Goal: Find specific page/section: Find specific page/section

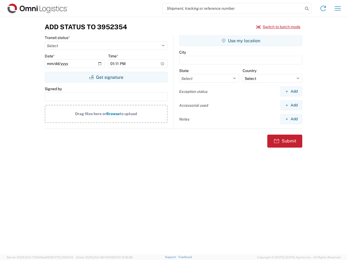
click at [233, 8] on input "search" at bounding box center [233, 8] width 141 height 10
click at [307, 9] on icon at bounding box center [307, 9] width 8 height 8
click at [323, 8] on icon at bounding box center [323, 8] width 9 height 9
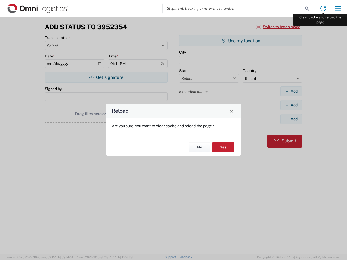
click at [338, 8] on div "Reload Are you sure, you want to clear cache and reload the page? No Yes" at bounding box center [173, 130] width 347 height 260
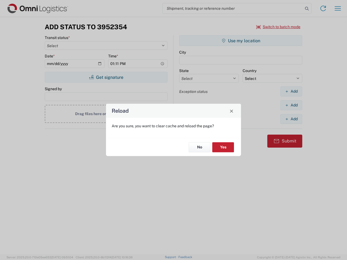
click at [279, 27] on div "Reload Are you sure, you want to clear cache and reload the page? No Yes" at bounding box center [173, 130] width 347 height 260
click at [106, 77] on div "Reload Are you sure, you want to clear cache and reload the page? No Yes" at bounding box center [173, 130] width 347 height 260
click at [241, 41] on div "Reload Are you sure, you want to clear cache and reload the page? No Yes" at bounding box center [173, 130] width 347 height 260
click at [291, 91] on div "Reload Are you sure, you want to clear cache and reload the page? No Yes" at bounding box center [173, 130] width 347 height 260
click at [291, 105] on div "Reload Are you sure, you want to clear cache and reload the page? No Yes" at bounding box center [173, 130] width 347 height 260
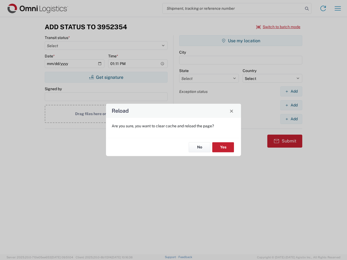
click at [291, 119] on div "Reload Are you sure, you want to clear cache and reload the page? No Yes" at bounding box center [173, 130] width 347 height 260
